Goal: Navigation & Orientation: Find specific page/section

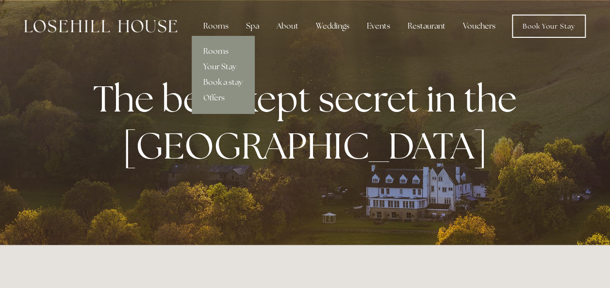
click at [227, 25] on div "Rooms" at bounding box center [216, 26] width 41 height 19
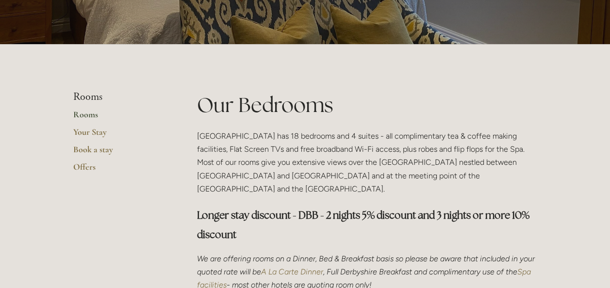
scroll to position [146, 0]
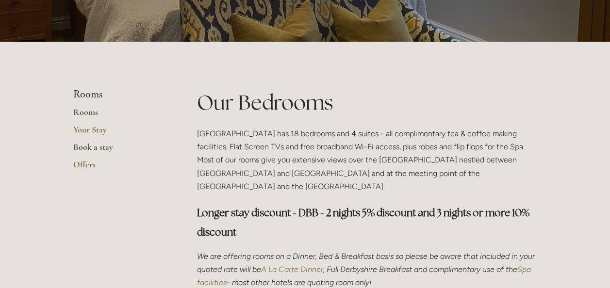
click at [91, 147] on link "Book a stay" at bounding box center [119, 150] width 93 height 17
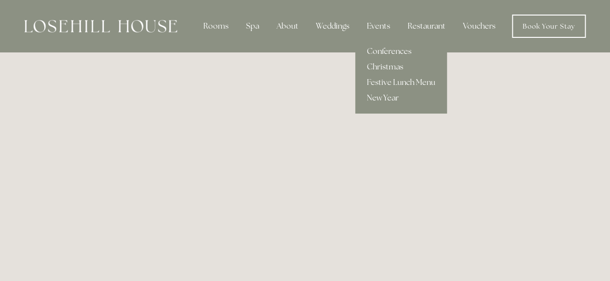
click at [380, 51] on link "Conferences" at bounding box center [401, 52] width 92 height 16
click at [385, 50] on link "Conferences" at bounding box center [401, 52] width 92 height 16
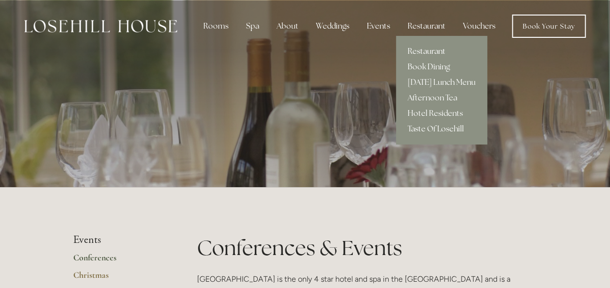
click at [431, 50] on link "Restaurant" at bounding box center [441, 52] width 91 height 16
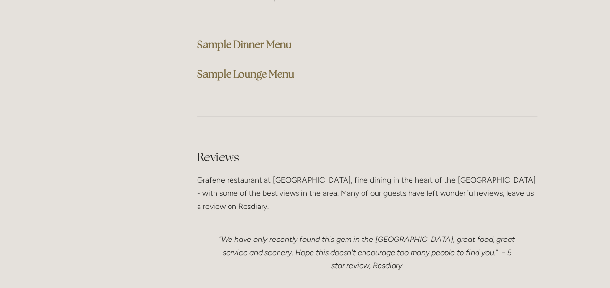
scroll to position [2475, 0]
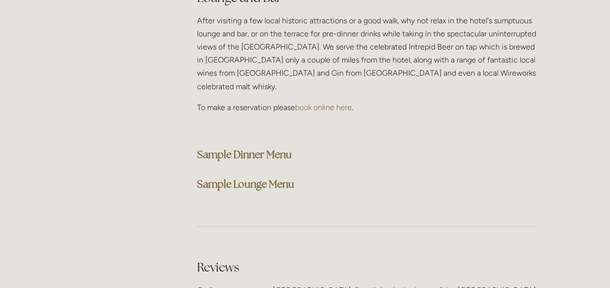
click at [249, 148] on strong "Sample Dinner Menu" at bounding box center [244, 154] width 95 height 13
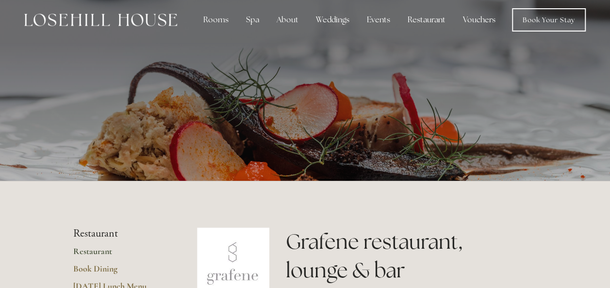
scroll to position [0, 0]
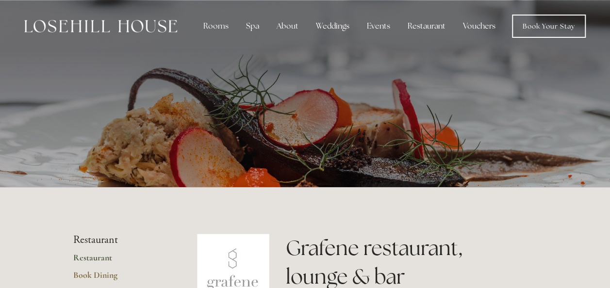
click at [444, 104] on p at bounding box center [305, 102] width 433 height 39
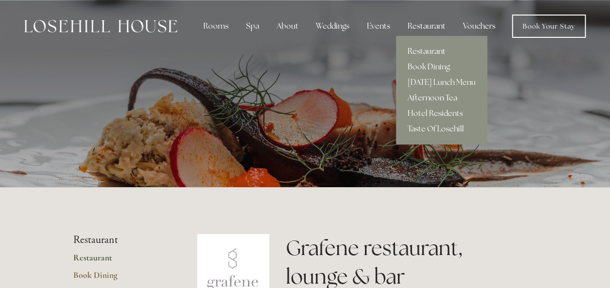
click at [433, 98] on link "Afternoon Tea" at bounding box center [441, 98] width 91 height 16
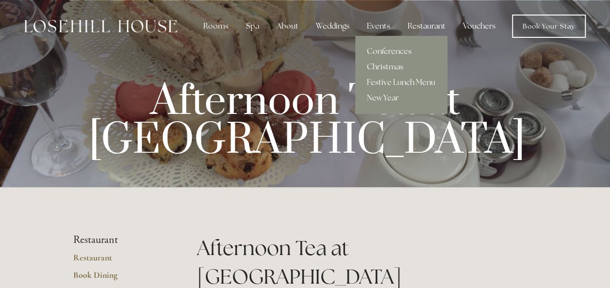
click at [377, 43] on div "Conferences Christmas Festive Lunch Menu New Year" at bounding box center [401, 75] width 92 height 78
click at [377, 50] on link "Conferences" at bounding box center [401, 52] width 92 height 16
